Goal: Task Accomplishment & Management: Use online tool/utility

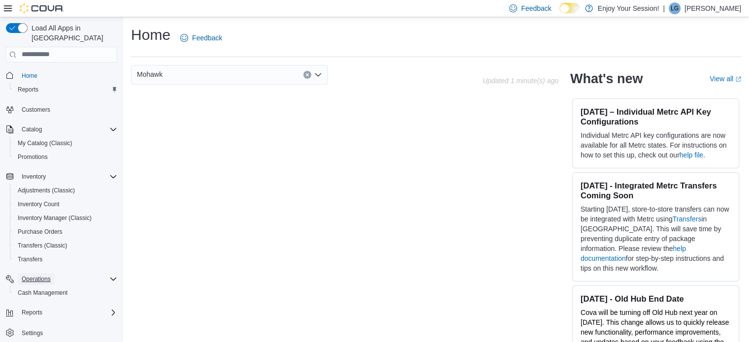
click at [33, 275] on span "Operations" at bounding box center [36, 279] width 29 height 8
click at [41, 275] on span "Operations" at bounding box center [36, 279] width 29 height 8
click at [47, 289] on span "Cash Management" at bounding box center [43, 293] width 50 height 8
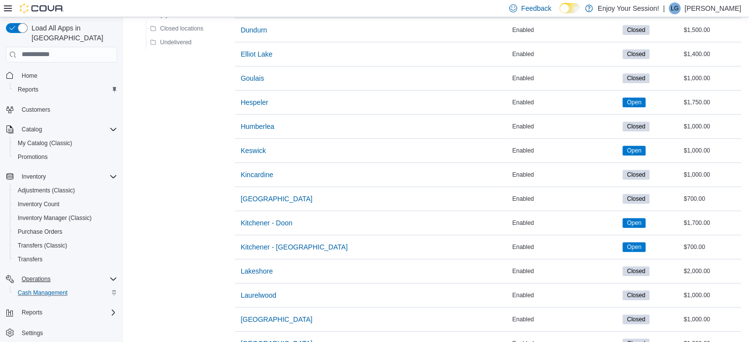
scroll to position [465, 0]
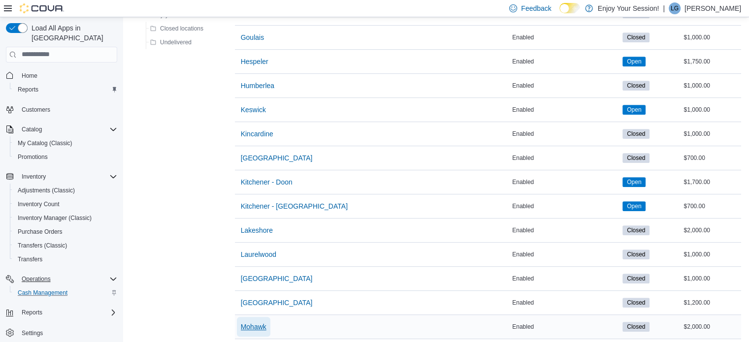
click at [258, 322] on span "Mohawk" at bounding box center [254, 327] width 26 height 10
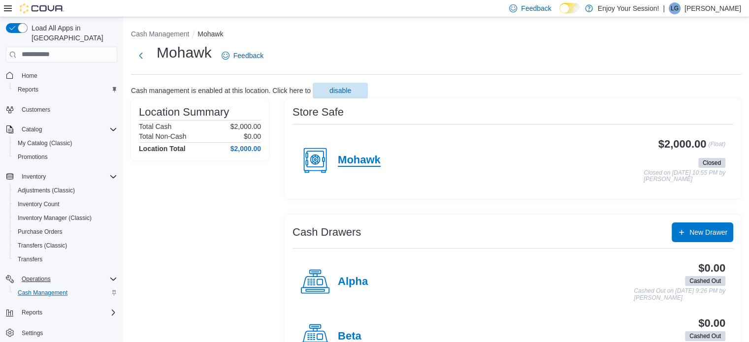
click at [372, 160] on h4 "Mohawk" at bounding box center [359, 160] width 43 height 13
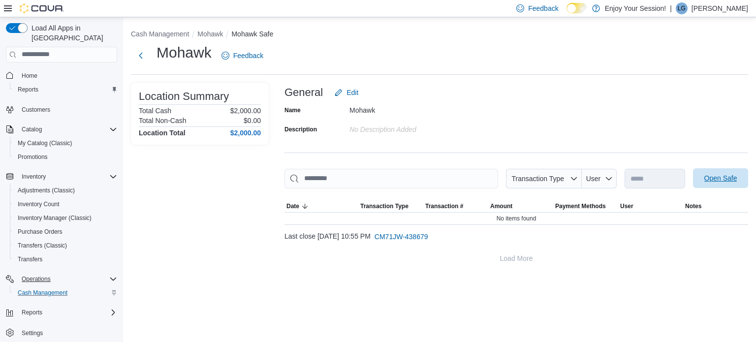
click at [707, 178] on span "Open Safe" at bounding box center [721, 178] width 33 height 10
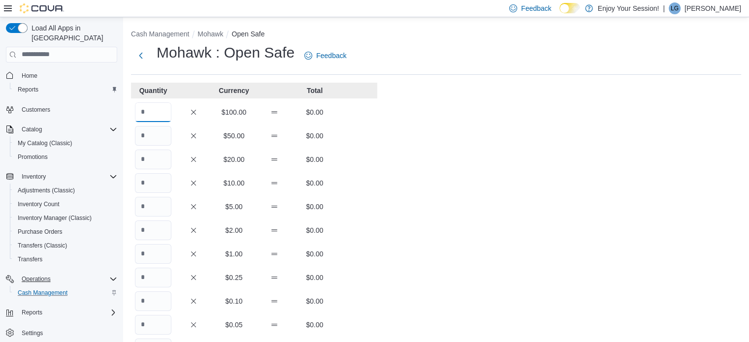
click at [149, 109] on input "Quantity" at bounding box center [153, 112] width 36 height 20
type input "**"
click at [410, 125] on div "Cash Management Mohawk Open Safe Mohawk : Open Safe Feedback Quantity Currency …" at bounding box center [436, 274] width 626 height 514
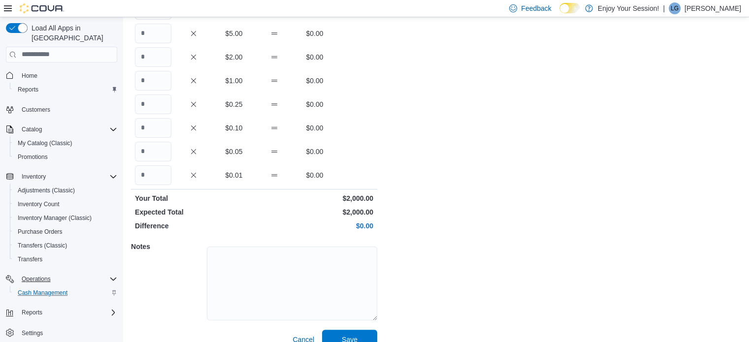
scroll to position [177, 0]
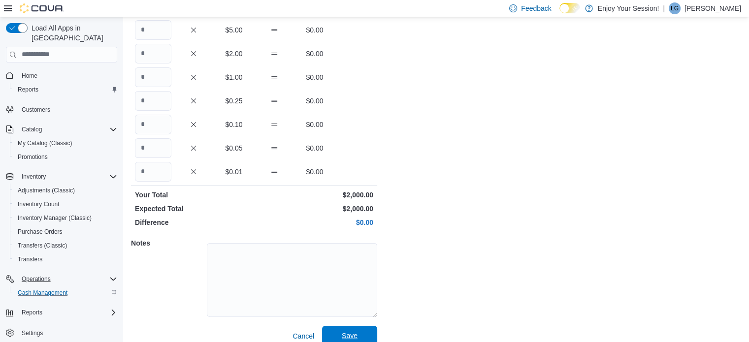
click at [353, 329] on span "Save" at bounding box center [349, 336] width 43 height 20
